Goal: Navigation & Orientation: Find specific page/section

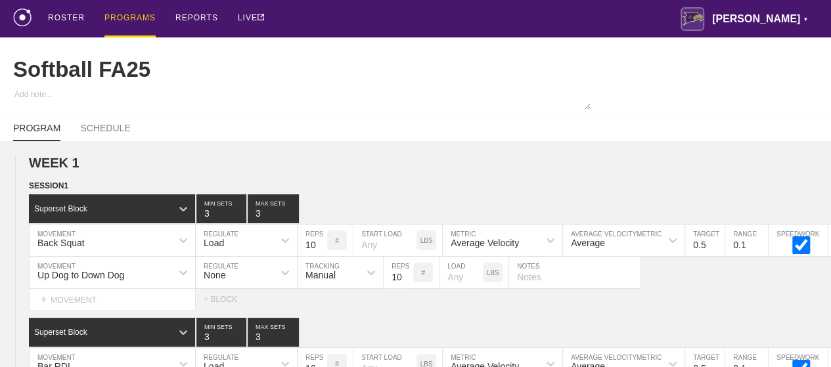
click at [132, 16] on div "PROGRAMS" at bounding box center [129, 18] width 51 height 37
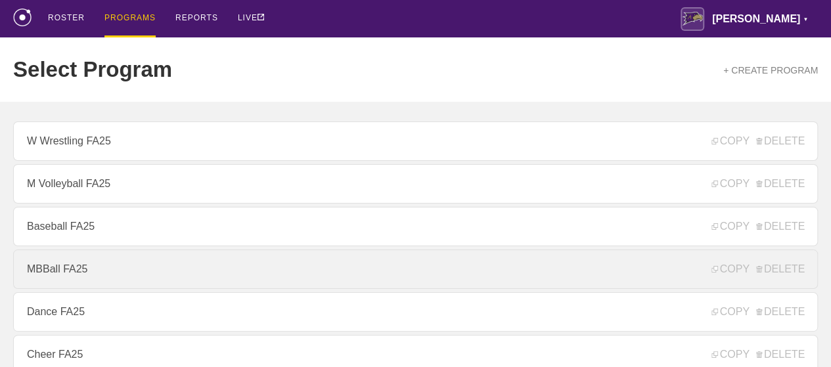
click at [76, 271] on link "MBBall FA25" at bounding box center [415, 269] width 805 height 39
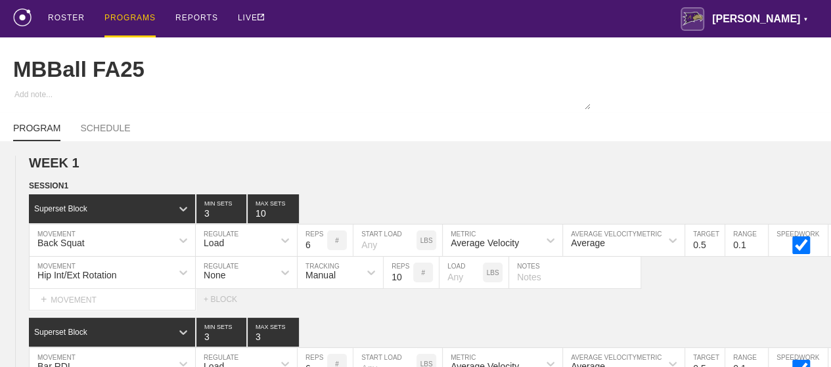
type textarea "x"
type input "MBBall FA25"
click at [135, 15] on div "PROGRAMS" at bounding box center [129, 18] width 51 height 37
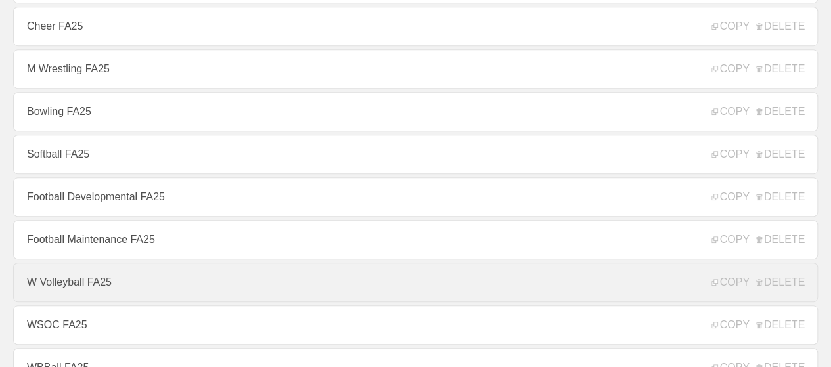
scroll to position [526, 0]
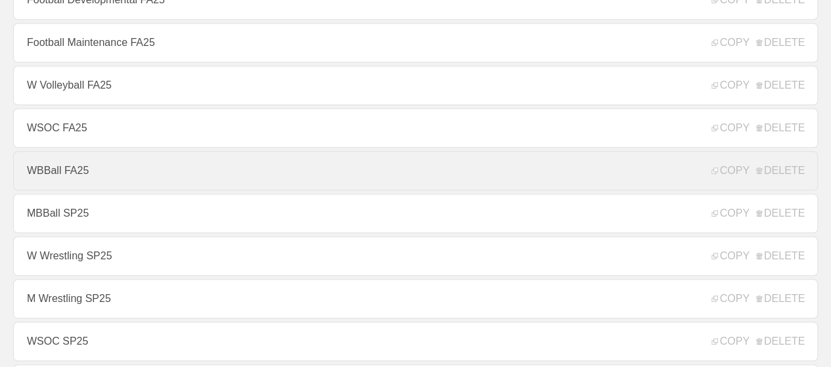
click at [67, 166] on link "WBBall FA25" at bounding box center [415, 170] width 805 height 39
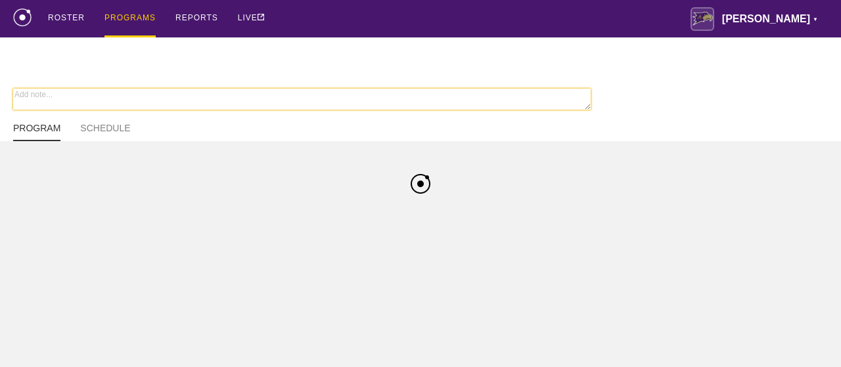
type textarea "x"
type input "WBBall FA25"
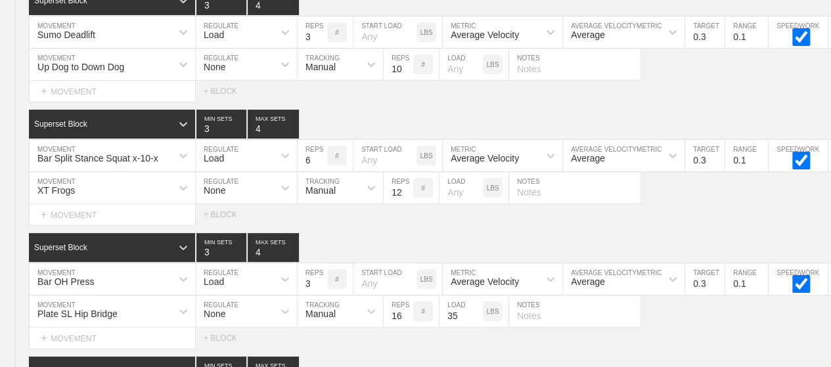
scroll to position [7811, 0]
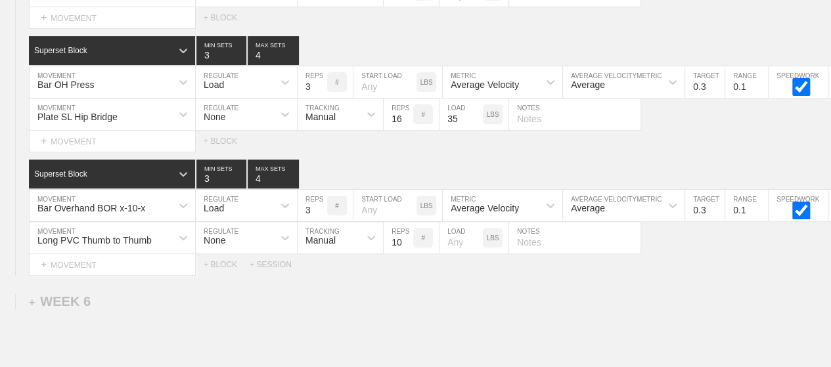
click at [323, 160] on div "Superset Block 3 MIN SETS 4 MAX SETS" at bounding box center [430, 174] width 802 height 29
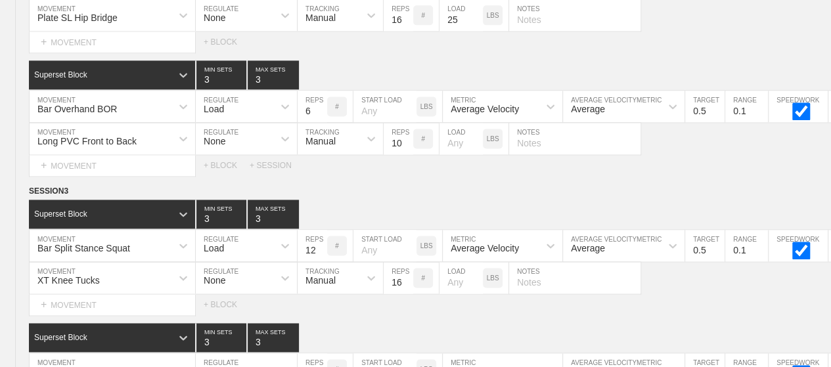
scroll to position [0, 0]
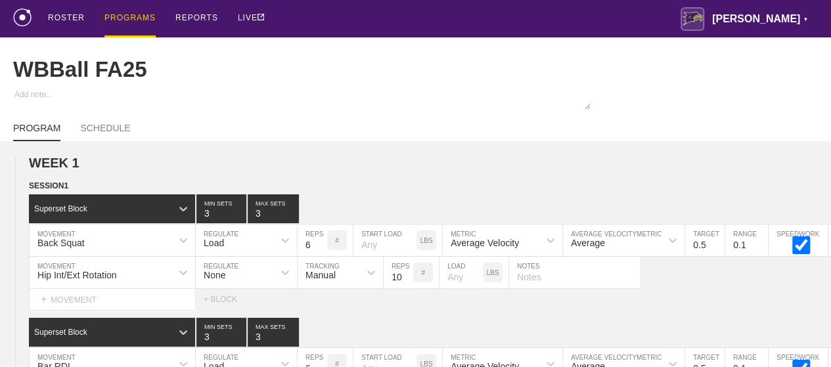
click at [125, 15] on div "PROGRAMS" at bounding box center [129, 18] width 51 height 37
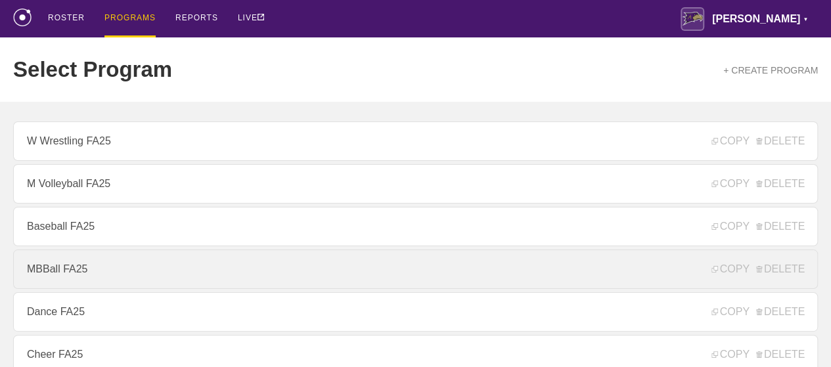
click at [82, 274] on link "MBBall FA25" at bounding box center [415, 269] width 805 height 39
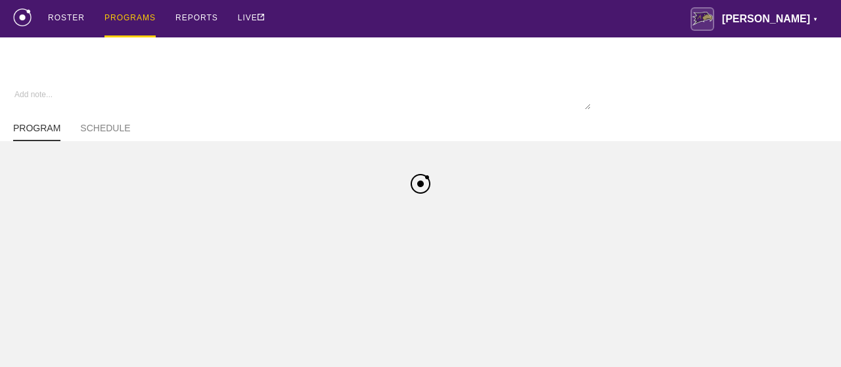
type textarea "x"
type input "MBBall FA25"
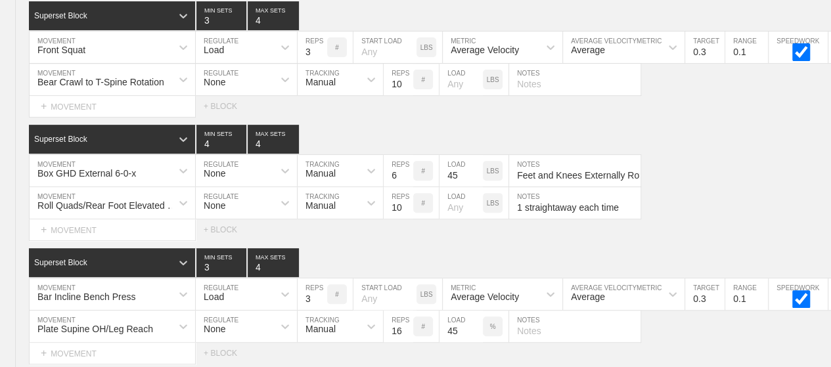
scroll to position [7815, 0]
